Goal: Navigation & Orientation: Understand site structure

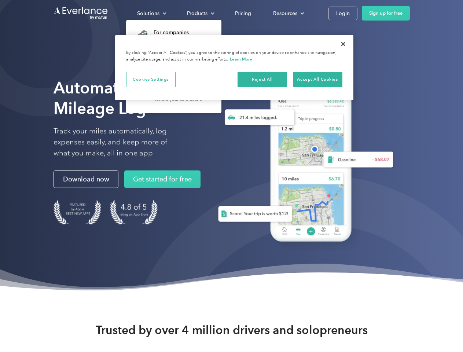
click at [151, 13] on div "Solutions" at bounding box center [148, 13] width 22 height 9
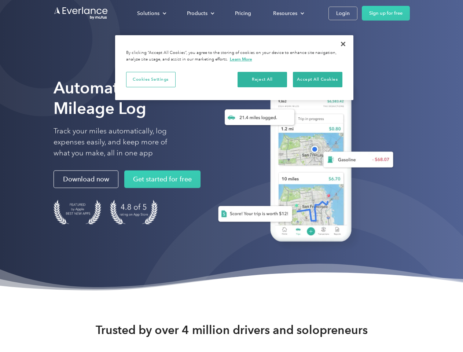
click at [200, 13] on div "Products" at bounding box center [197, 13] width 21 height 9
click at [288, 13] on div "Resources" at bounding box center [285, 13] width 24 height 9
click at [151, 79] on button "Cookies Settings" at bounding box center [150, 79] width 49 height 15
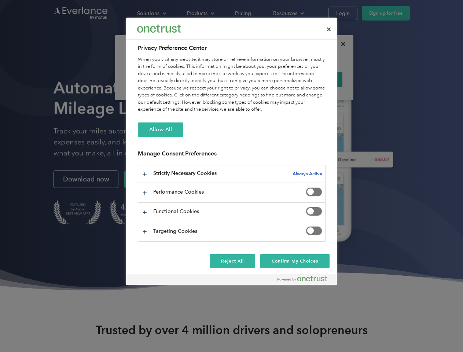
click at [262, 79] on div "When you visit any website, it may store or retrieve information on your browse…" at bounding box center [232, 84] width 188 height 57
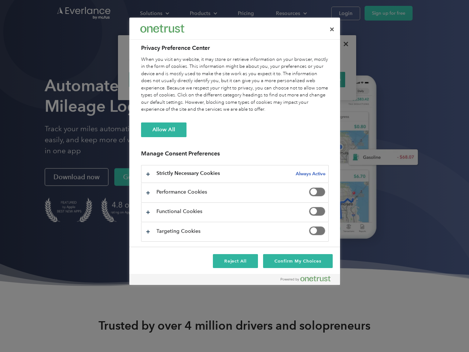
click at [317, 79] on div "When you visit any website, it may store or retrieve information on your browse…" at bounding box center [235, 84] width 188 height 57
click at [343, 44] on div at bounding box center [234, 176] width 469 height 352
